Goal: Find specific page/section: Find specific page/section

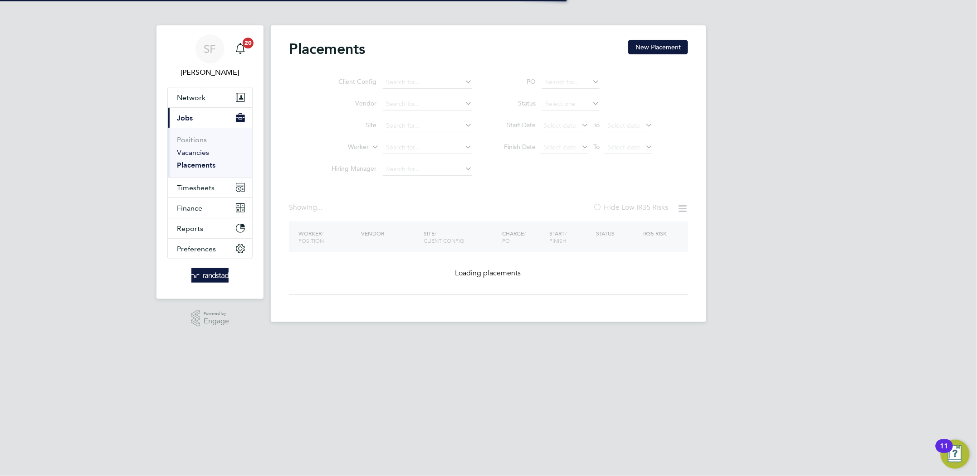
type input "[GEOGRAPHIC_DATA], The Hindlands"
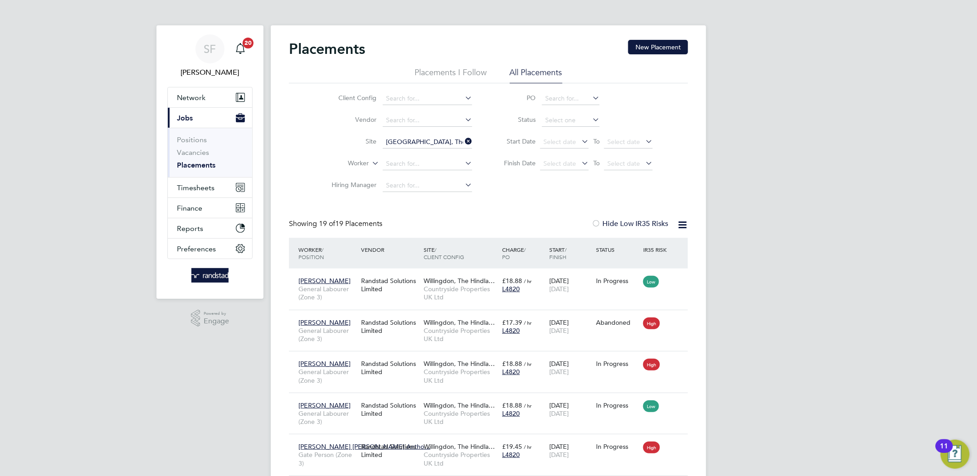
click at [463, 141] on icon at bounding box center [463, 141] width 0 height 13
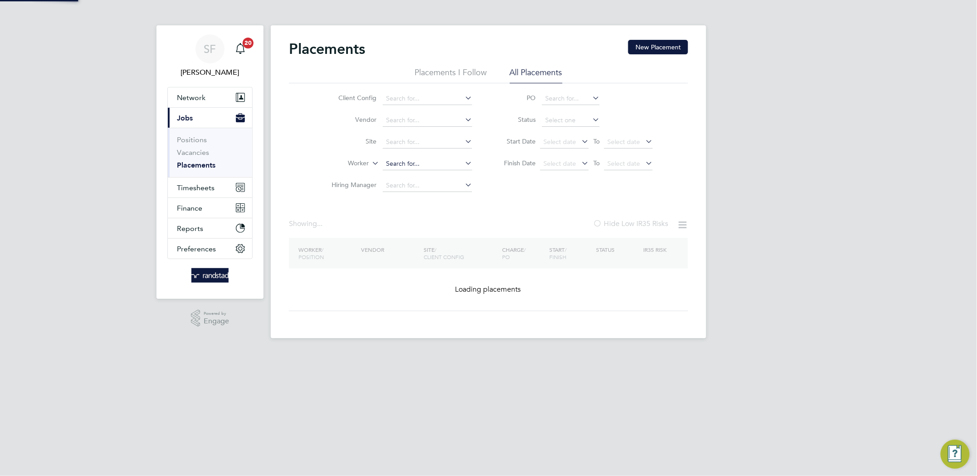
click at [430, 162] on input at bounding box center [427, 164] width 89 height 13
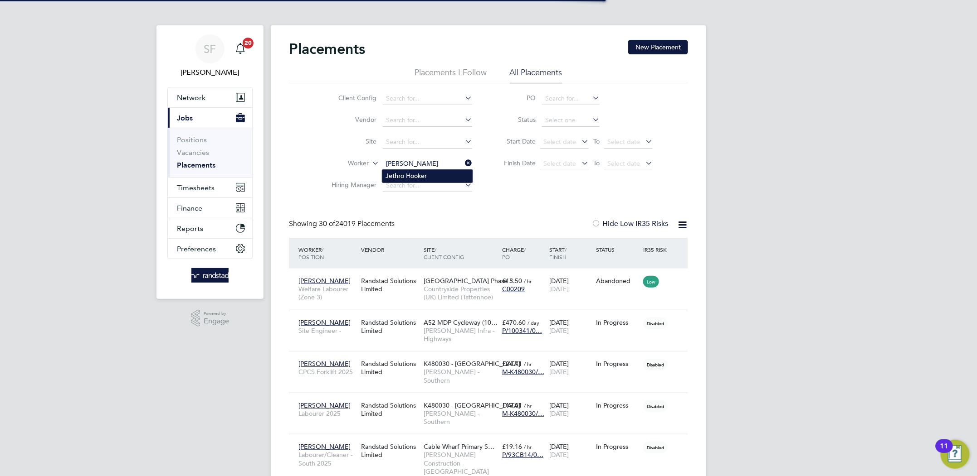
click at [427, 178] on li "Jethr o Hooker" at bounding box center [427, 176] width 90 height 12
type input "[PERSON_NAME]"
